Goal: Task Accomplishment & Management: Use online tool/utility

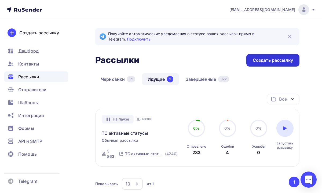
click at [267, 66] on div "Создать рассылку" at bounding box center [272, 60] width 53 height 13
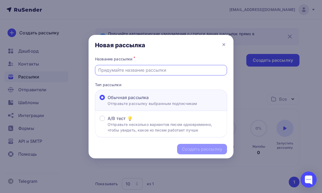
click at [191, 68] on input "text" at bounding box center [161, 70] width 126 height 6
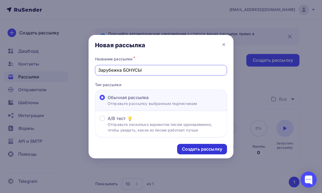
type input "Зарубежка БОНУСЫ"
click at [191, 146] on div "Создать рассылку" at bounding box center [202, 149] width 50 height 10
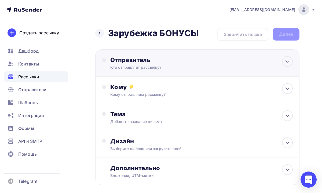
click at [154, 67] on div "Кто отправляет рассылку?" at bounding box center [162, 67] width 105 height 5
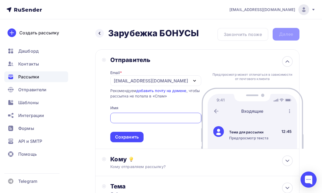
click at [136, 83] on div "[EMAIL_ADDRESS][DOMAIN_NAME]" at bounding box center [151, 81] width 74 height 6
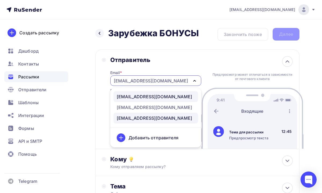
click at [136, 95] on div "[EMAIL_ADDRESS][DOMAIN_NAME]" at bounding box center [154, 96] width 75 height 6
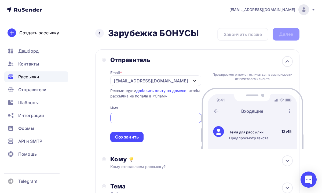
click at [126, 116] on input "text" at bounding box center [155, 118] width 85 height 6
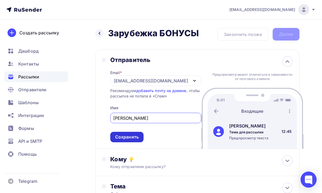
type input "[PERSON_NAME]"
click at [138, 138] on div "Сохранить" at bounding box center [127, 137] width 24 height 6
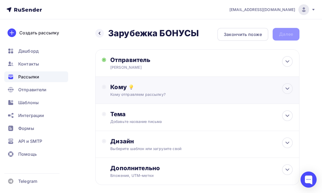
click at [153, 102] on div "Кому Кому отправляем рассылку? Списки получателей Выберите список Все списки id…" at bounding box center [197, 90] width 204 height 27
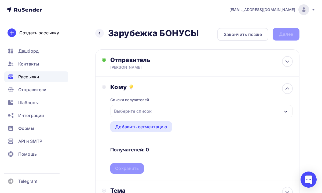
click at [153, 113] on div "Выберите список" at bounding box center [133, 111] width 42 height 10
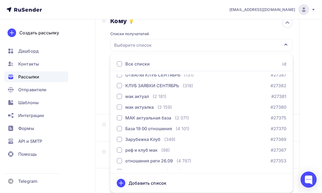
scroll to position [38, 0]
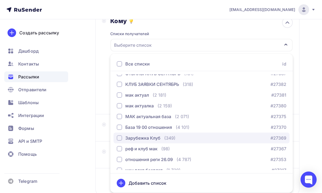
click at [119, 137] on div "button" at bounding box center [119, 137] width 5 height 5
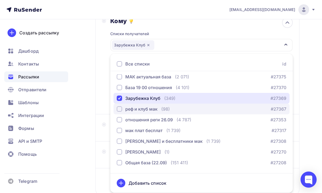
scroll to position [80, 0]
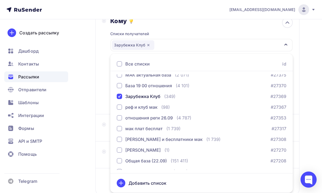
click at [301, 120] on div "Назад Зарубежка БОНУСЫ Зарубежка БОНУСЫ Закончить позже Далее Отправитель [PERS…" at bounding box center [161, 91] width 322 height 277
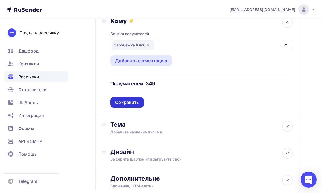
click at [137, 104] on div "Сохранить" at bounding box center [127, 102] width 24 height 6
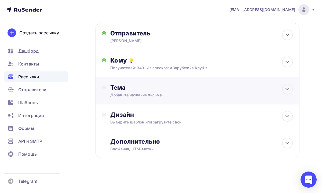
click at [158, 91] on div "Тема Добавьте название письма Тема * Рекомендуем использовать не более 150 симв…" at bounding box center [163, 91] width 106 height 14
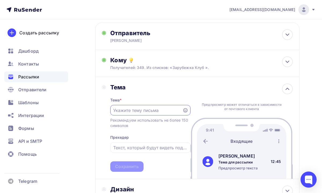
scroll to position [0, 0]
paste input "Возвращайтесь — октябрь изменит всё + бонусы в [GEOGRAPHIC_DATA]"
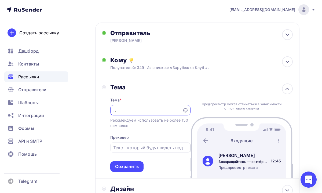
click at [143, 108] on input "Возвращайтесь — октябрь изменит всё + бонусы в [GEOGRAPHIC_DATA]" at bounding box center [146, 110] width 66 height 6
drag, startPoint x: 153, startPoint y: 110, endPoint x: 92, endPoint y: 110, distance: 61.7
click at [92, 110] on div "Назад Зарубежка БОНУСЫ Зарубежка БОНУСЫ Закончить позже Далее Отправитель [PERS…" at bounding box center [161, 129] width 322 height 274
click at [164, 110] on input "Октябрь изменит всё + бонусы в [GEOGRAPHIC_DATA]" at bounding box center [146, 110] width 66 height 6
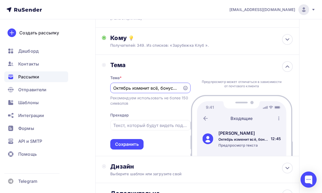
scroll to position [62, 0]
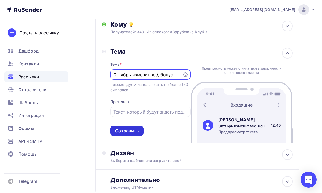
type input "Октябрь изменит всё, бонусы в подарок"
click at [132, 132] on div "Сохранить" at bounding box center [127, 131] width 24 height 6
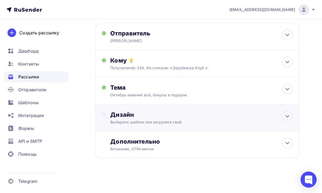
click at [164, 113] on div "Дизайн" at bounding box center [201, 115] width 182 height 8
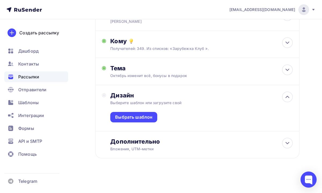
scroll to position [47, 0]
click at [151, 114] on div "Выбрать шаблон" at bounding box center [133, 117] width 37 height 6
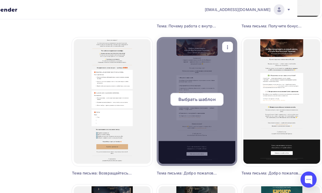
scroll to position [179, 25]
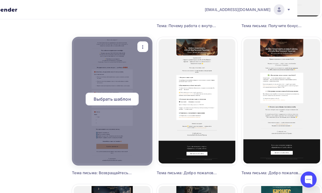
click at [121, 101] on span "Выбрать шаблон" at bounding box center [112, 99] width 37 height 6
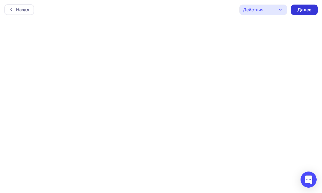
click at [298, 10] on div "Далее" at bounding box center [304, 10] width 14 height 6
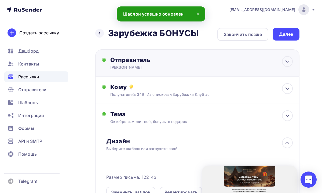
click at [281, 56] on div "Отправитель [PERSON_NAME] Email * [EMAIL_ADDRESS][DOMAIN_NAME] [EMAIL_ADDRESS][…" at bounding box center [197, 62] width 204 height 27
type input "[PERSON_NAME]"
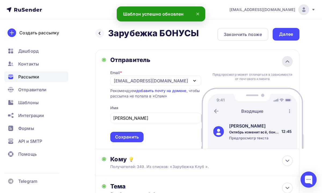
click at [283, 58] on div "Отправитель Email * [EMAIL_ADDRESS][DOMAIN_NAME] [EMAIL_ADDRESS][DOMAIN_NAME] […" at bounding box center [197, 99] width 204 height 100
click at [137, 139] on div "Сохранить" at bounding box center [127, 137] width 24 height 6
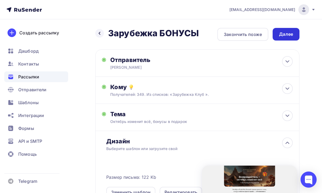
click at [284, 33] on div "Далее" at bounding box center [286, 34] width 14 height 6
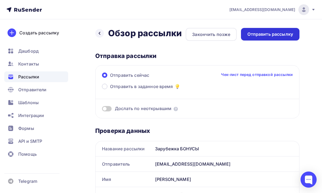
click at [279, 34] on div "Отправить рассылку" at bounding box center [270, 34] width 46 height 6
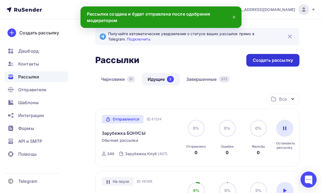
click at [264, 62] on div "Создать рассылку" at bounding box center [273, 60] width 40 height 6
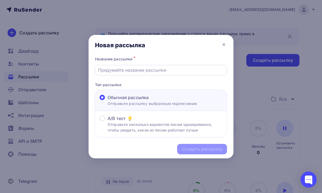
click at [175, 73] on div at bounding box center [161, 70] width 132 height 10
click at [169, 71] on input "text" at bounding box center [161, 70] width 126 height 6
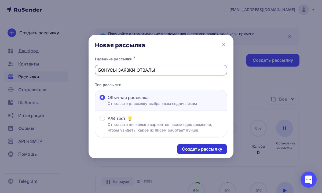
type input "БОНУСЫ ЗАЯВКИ ОТВАЛЫ"
click at [196, 149] on div "Создать рассылку" at bounding box center [202, 149] width 40 height 6
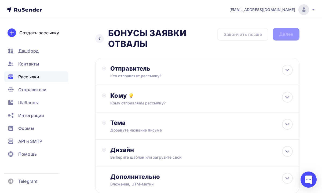
click at [169, 78] on div "Кто отправляет рассылку?" at bounding box center [162, 75] width 105 height 5
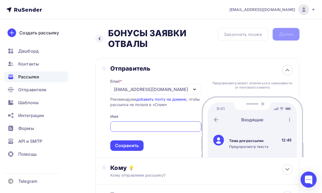
click at [152, 90] on div "[EMAIL_ADDRESS][DOMAIN_NAME]" at bounding box center [151, 89] width 74 height 6
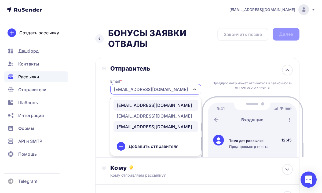
click at [161, 104] on div "[EMAIL_ADDRESS][DOMAIN_NAME]" at bounding box center [154, 105] width 75 height 6
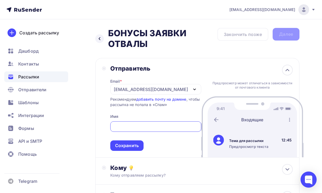
click at [132, 127] on input "text" at bounding box center [155, 126] width 85 height 6
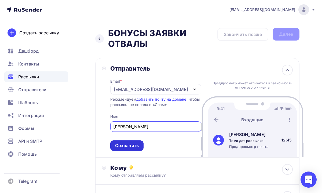
type input "[PERSON_NAME]"
click at [133, 145] on div "Сохранить" at bounding box center [127, 145] width 24 height 6
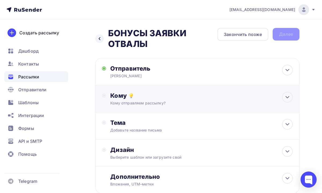
click at [157, 109] on div "Кому Кому отправляем рассылку? Списки получателей Выберите список Все списки id…" at bounding box center [197, 98] width 204 height 27
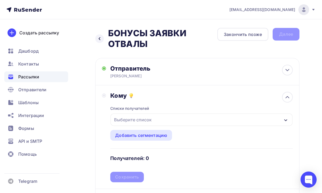
click at [155, 122] on div "Выберите список" at bounding box center [202, 119] width 182 height 12
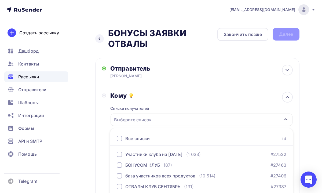
scroll to position [75, 0]
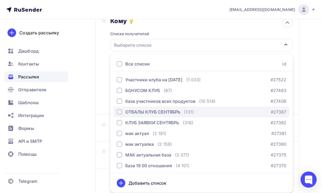
click at [161, 111] on div "ОТВАЛЫ КЛУБ СЕНТЯБРЬ" at bounding box center [152, 112] width 55 height 6
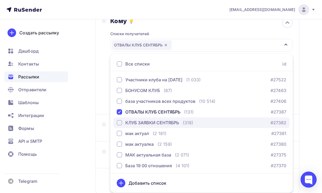
click at [149, 123] on div "КЛУБ ЗАЯВКИ СЕНТЯБРЬ" at bounding box center [152, 122] width 54 height 6
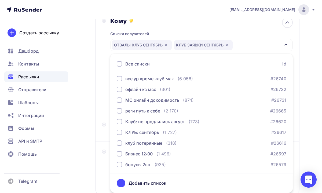
scroll to position [414, 0]
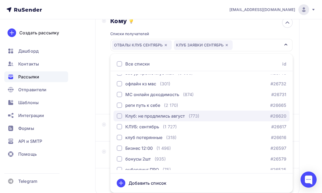
click at [157, 119] on div "Клуб: не продлились август" at bounding box center [155, 116] width 60 height 6
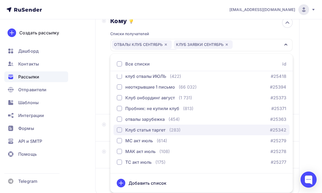
scroll to position [716, 0]
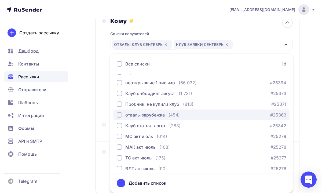
click at [149, 116] on div "отвалы зарубежка" at bounding box center [144, 115] width 39 height 6
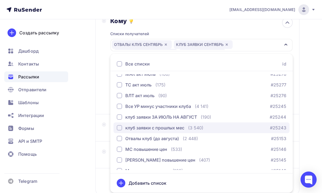
scroll to position [791, 0]
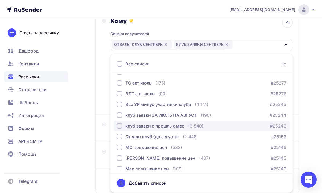
click at [171, 126] on div "клуб заявки с прошлых мес" at bounding box center [154, 126] width 59 height 6
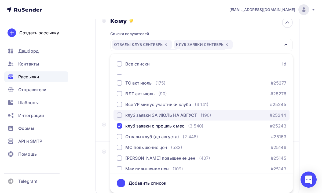
click at [163, 117] on div "клуб заявки ЗА ИЮЛЬ НА АВГУСТ" at bounding box center [161, 115] width 72 height 6
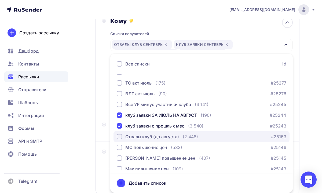
click at [163, 137] on div "Отвалы клуб (до августа)" at bounding box center [152, 136] width 54 height 6
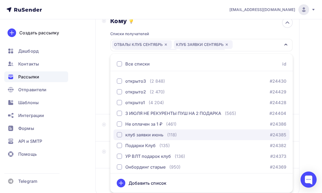
scroll to position [1168, 0]
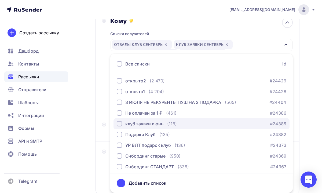
click at [154, 127] on div "клуб заявки июнь" at bounding box center [144, 123] width 38 height 6
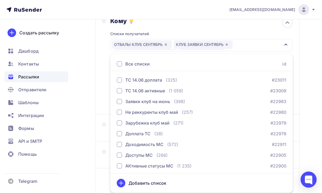
scroll to position [1773, 0]
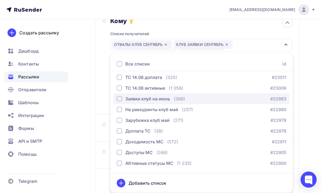
click at [159, 101] on div "Заявки клуб на июнь" at bounding box center [147, 98] width 45 height 6
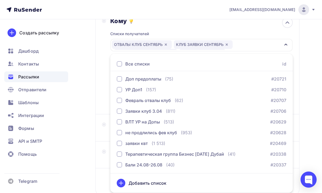
scroll to position [2256, 0]
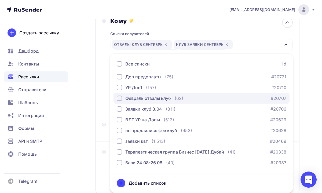
click at [160, 102] on button "Февраль отвалы клуб (62) #20707" at bounding box center [201, 98] width 176 height 11
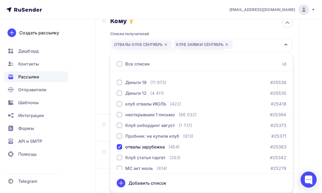
scroll to position [683, 0]
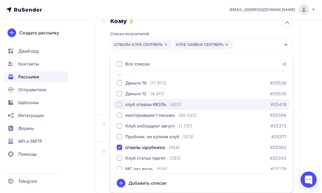
click at [156, 105] on div "клуб отвалы ИЮЛЬ" at bounding box center [145, 104] width 41 height 6
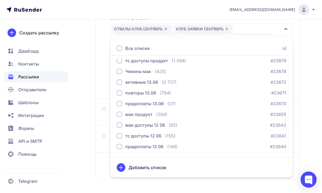
scroll to position [1369, 0]
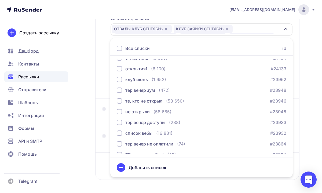
click at [300, 27] on div "Назад БОНУСЫ ЗАЯВКИ ОТВАЛЫ БОНУСЫ ЗАЯВКИ ОТВАЛЫ Закончить позже Далее Отправите…" at bounding box center [161, 71] width 322 height 285
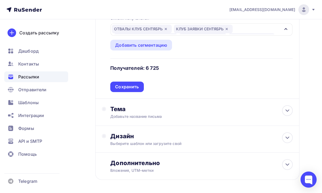
click at [259, 27] on div "ОТВАЛЫ КЛУБ СЕНТЯБРЬ КЛУБ ЗАЯВКИ СЕНТЯБРЬ Клуб: не продлились август клуб отвал…" at bounding box center [196, 30] width 168 height 10
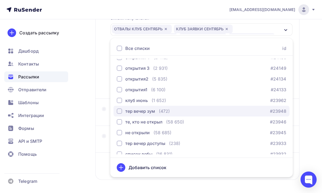
scroll to position [1342, 0]
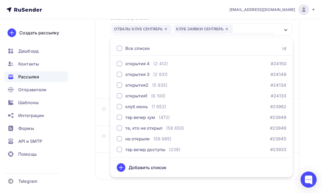
click at [305, 60] on div "Назад БОНУСЫ ЗАЯВКИ ОТВАЛЫ БОНУСЫ ЗАЯВКИ ОТВАЛЫ Закончить позже Далее Отправите…" at bounding box center [161, 71] width 322 height 285
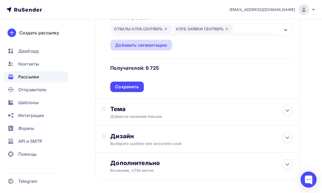
click at [163, 45] on div "Добавить сегментацию" at bounding box center [141, 45] width 52 height 6
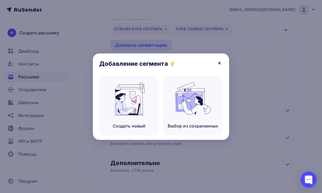
click at [220, 64] on icon at bounding box center [219, 63] width 2 height 2
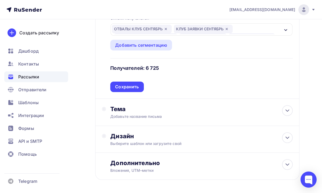
click at [242, 30] on div "ОТВАЛЫ КЛУБ СЕНТЯБРЬ КЛУБ ЗАЯВКИ СЕНТЯБРЬ Клуб: не продлились август клуб отвал…" at bounding box center [196, 30] width 168 height 10
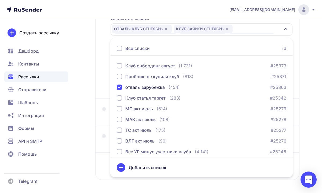
scroll to position [730, 0]
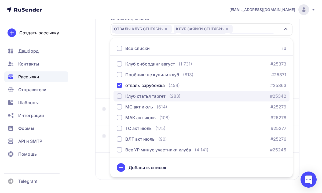
click at [186, 97] on div "Клуб статья таргет (283) #25342" at bounding box center [202, 96] width 170 height 6
click at [307, 94] on div "Назад БОНУСЫ ЗАЯВКИ ОТВАЛЫ БОНУСЫ ЗАЯВКИ ОТВАЛЫ Закончить позже Далее Отправите…" at bounding box center [161, 71] width 322 height 285
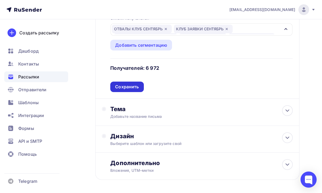
click at [134, 86] on div "Сохранить" at bounding box center [127, 87] width 24 height 6
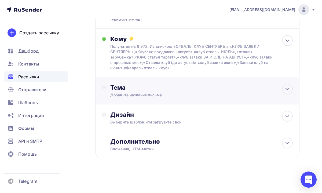
click at [158, 91] on div "Тема Добавьте название письма Тема * Рекомендуем использовать не более 150 симв…" at bounding box center [163, 91] width 106 height 14
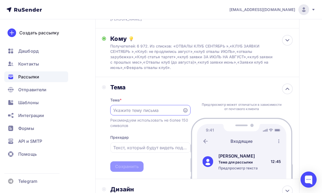
scroll to position [0, 0]
paste input "Получите бонусы в подарок"
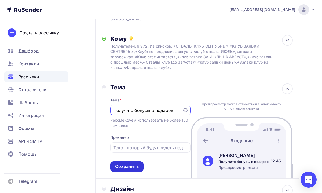
type input "Получите бонусы в подарок"
click at [132, 166] on div "Сохранить" at bounding box center [127, 166] width 24 height 6
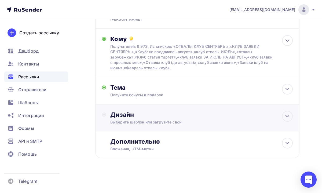
click at [161, 126] on div "Дизайн Выберите шаблон или загрузите свой" at bounding box center [197, 121] width 191 height 20
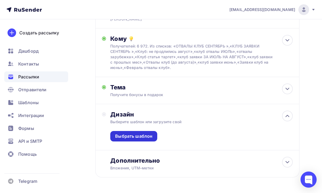
click at [147, 133] on div "Выбрать шаблон" at bounding box center [133, 136] width 47 height 10
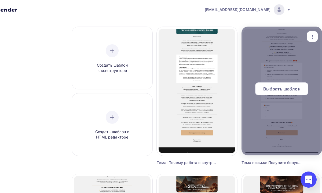
scroll to position [42, 25]
click at [272, 90] on span "Выбрать шаблон" at bounding box center [281, 89] width 37 height 6
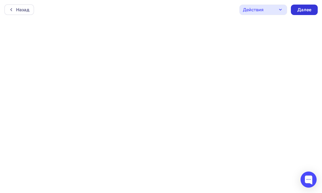
click at [301, 12] on div "Далее" at bounding box center [304, 10] width 14 height 6
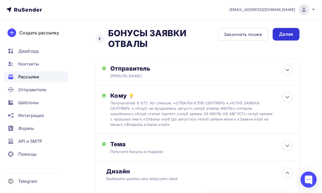
click at [289, 33] on div "Далее" at bounding box center [286, 34] width 14 height 6
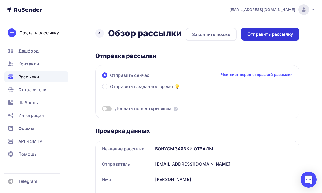
click at [257, 38] on div "Отправить рассылку" at bounding box center [270, 34] width 58 height 13
